Goal: Check status

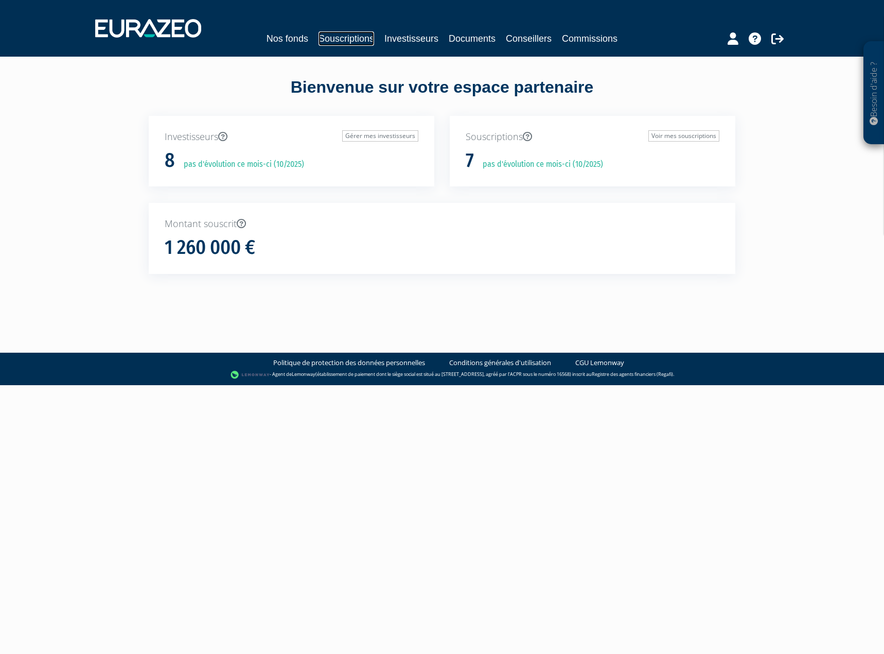
click at [341, 38] on link "Souscriptions" at bounding box center [347, 38] width 56 height 14
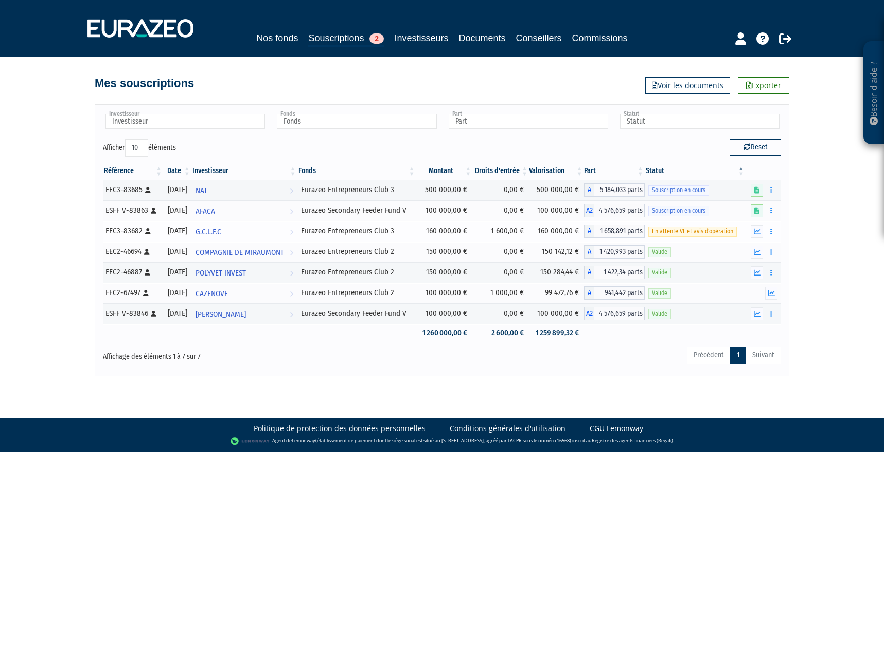
drag, startPoint x: 380, startPoint y: 228, endPoint x: 444, endPoint y: 227, distance: 63.8
click at [444, 227] on tr "EEC3-83682 [Français] Personne physique 30/09/2025 G.C.L.F.C Voir l'investisseu…" at bounding box center [442, 231] width 678 height 21
drag, startPoint x: 823, startPoint y: 224, endPoint x: 721, endPoint y: 229, distance: 102.6
click at [823, 224] on div "Besoin d'aide ? × J'ai besoin d'aide Si vous avez une question à propos du fonc…" at bounding box center [442, 188] width 884 height 376
drag, startPoint x: 683, startPoint y: 232, endPoint x: 830, endPoint y: 230, distance: 147.2
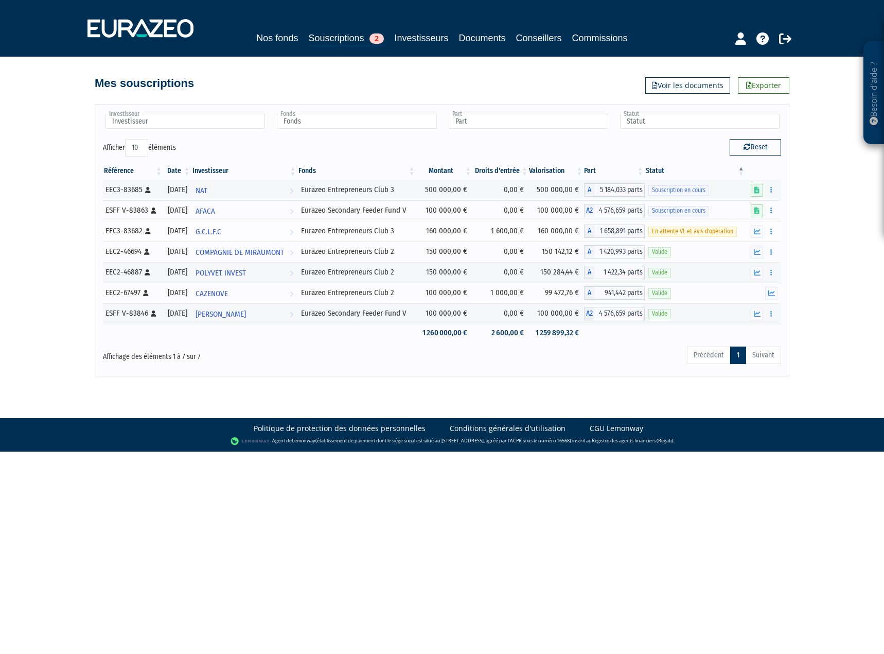
click at [740, 231] on div "En attente VL et avis d'opération" at bounding box center [696, 230] width 94 height 11
click at [850, 229] on div "Besoin d'aide ? × J'ai besoin d'aide Si vous avez une question à propos du fonc…" at bounding box center [442, 188] width 884 height 376
